Goal: Ask a question

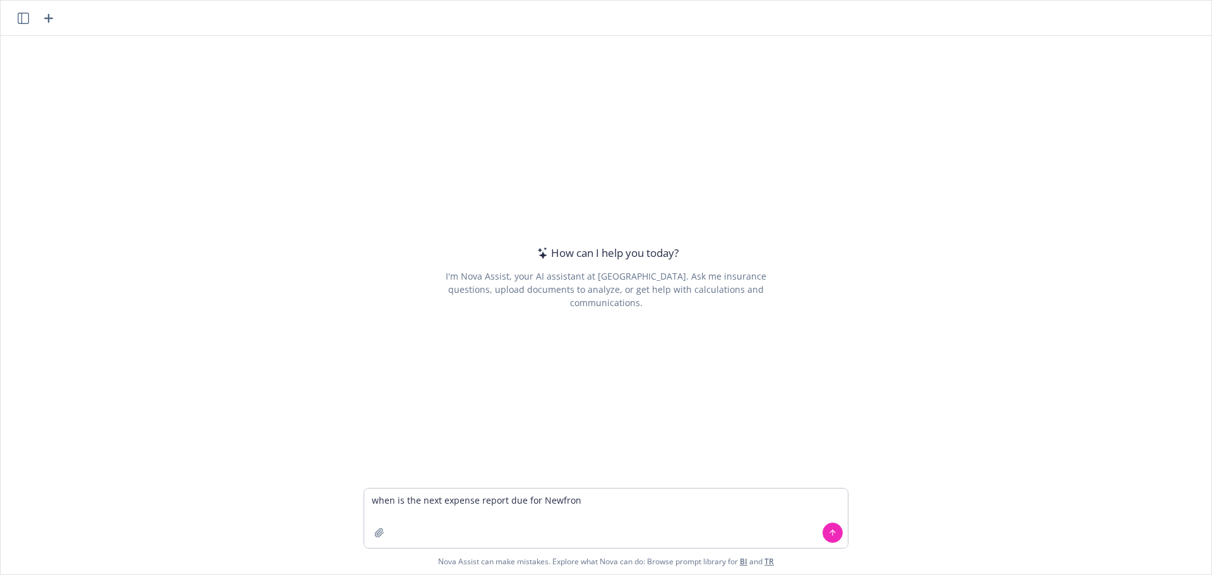
type textarea "when is the next expense report due for Newfront"
